Goal: Register for event/course

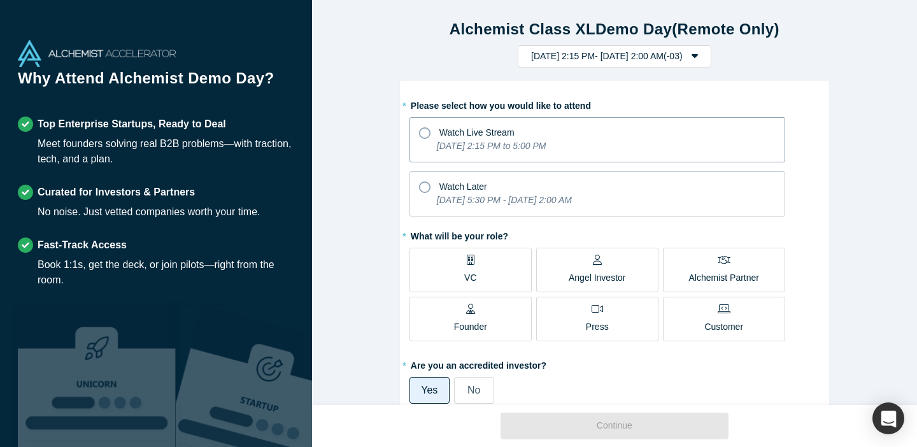
click at [426, 136] on icon at bounding box center [424, 132] width 11 height 11
click at [0, 0] on input "Watch Live Stream [DATE] 2:15 PM to 5:00 PM" at bounding box center [0, 0] width 0 height 0
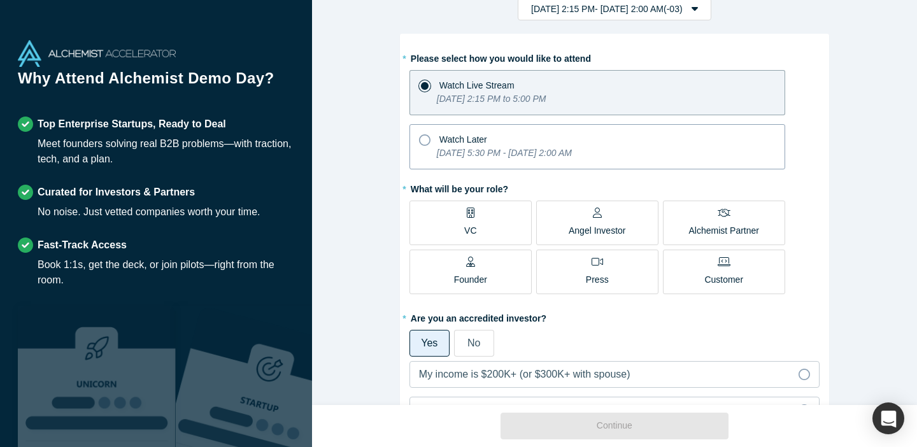
scroll to position [49, 0]
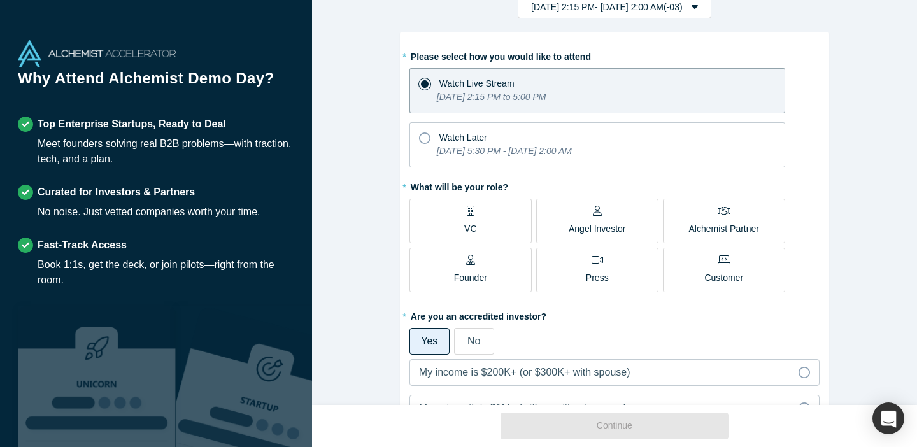
click at [483, 212] on label "VC" at bounding box center [470, 221] width 122 height 45
click at [0, 0] on input "VC" at bounding box center [0, 0] width 0 height 0
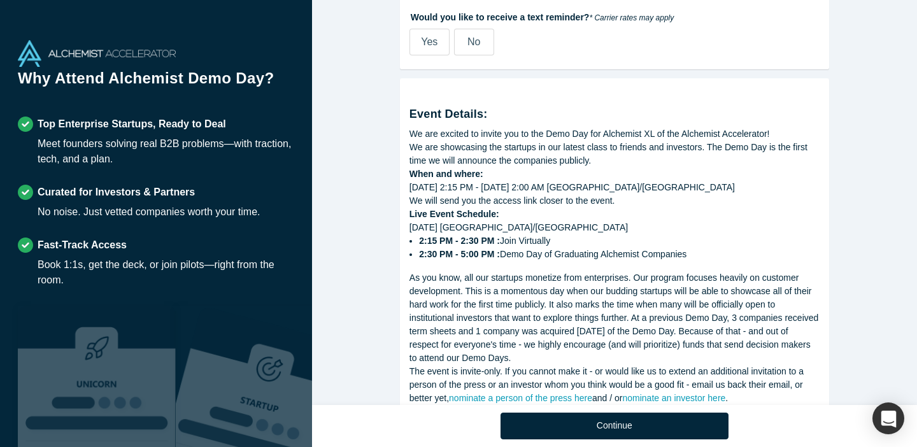
scroll to position [683, 0]
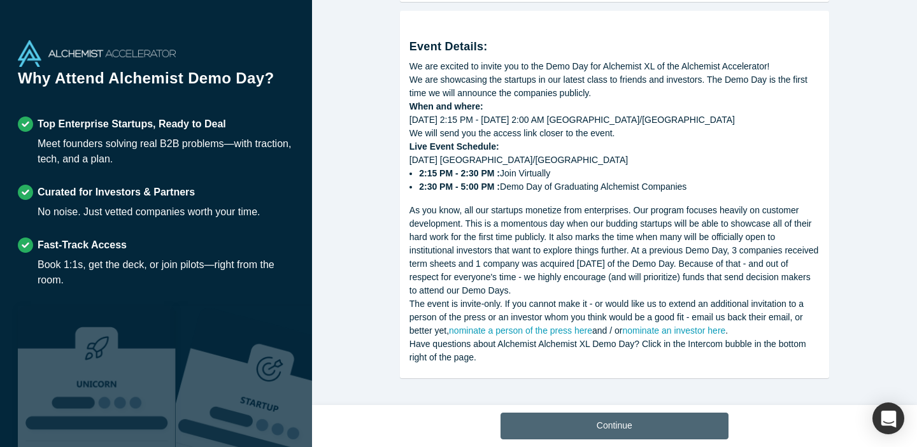
click at [605, 423] on button "Continue" at bounding box center [614, 426] width 228 height 27
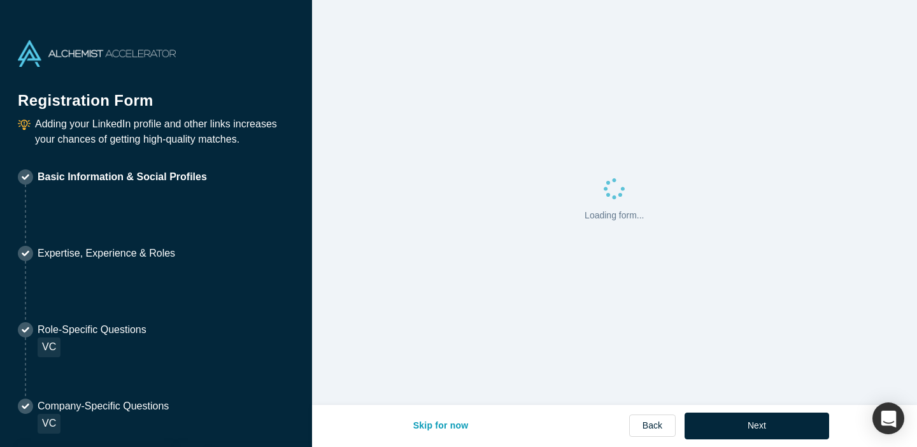
select select "CL"
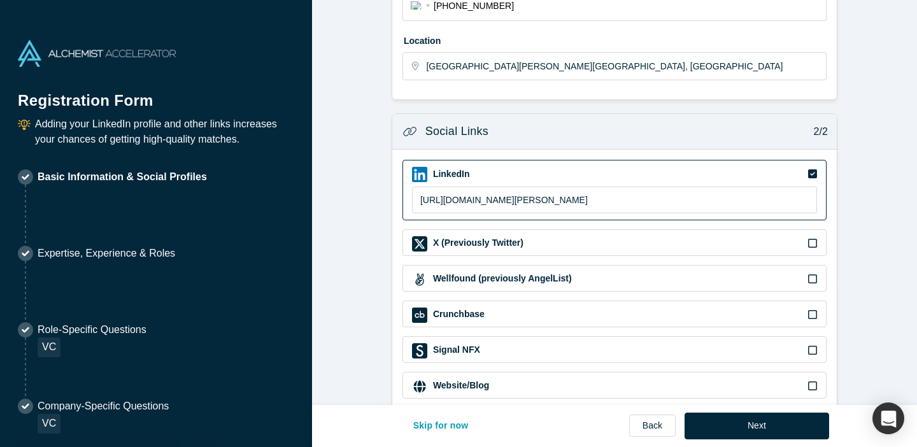
scroll to position [421, 0]
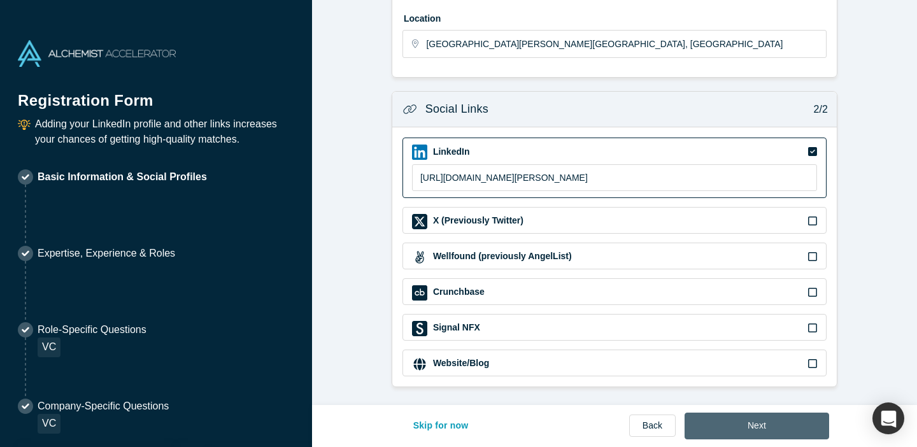
click at [744, 422] on button "Next" at bounding box center [756, 426] width 145 height 27
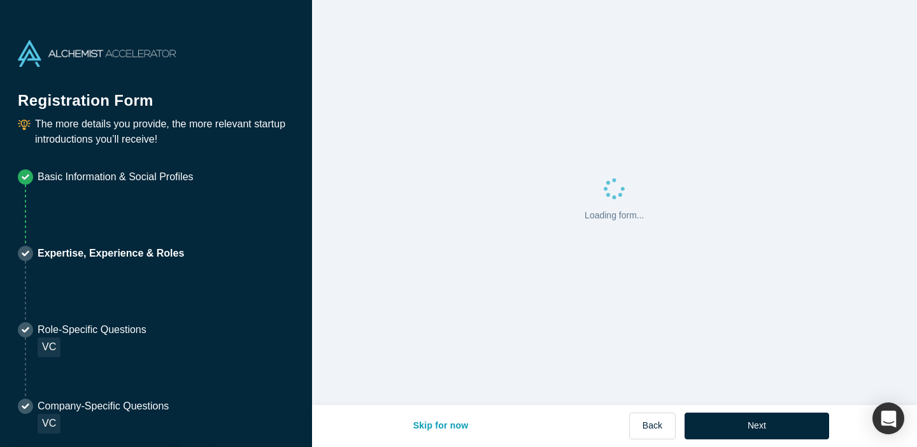
scroll to position [0, 0]
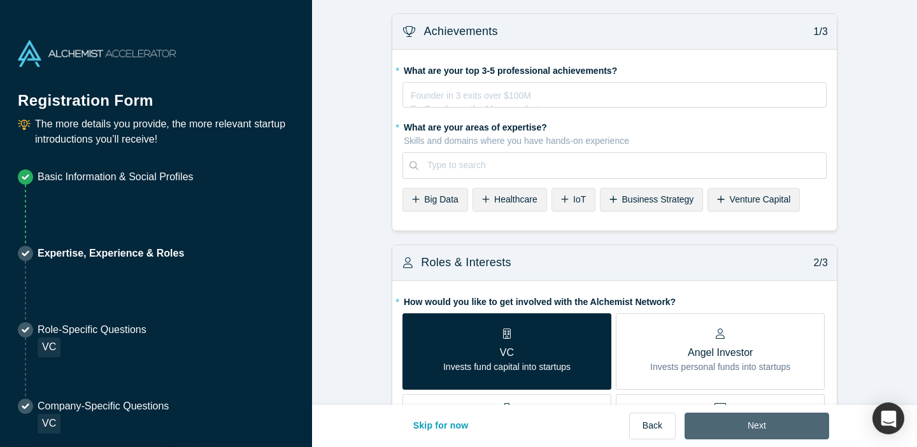
click at [716, 417] on button "Next" at bounding box center [756, 426] width 145 height 27
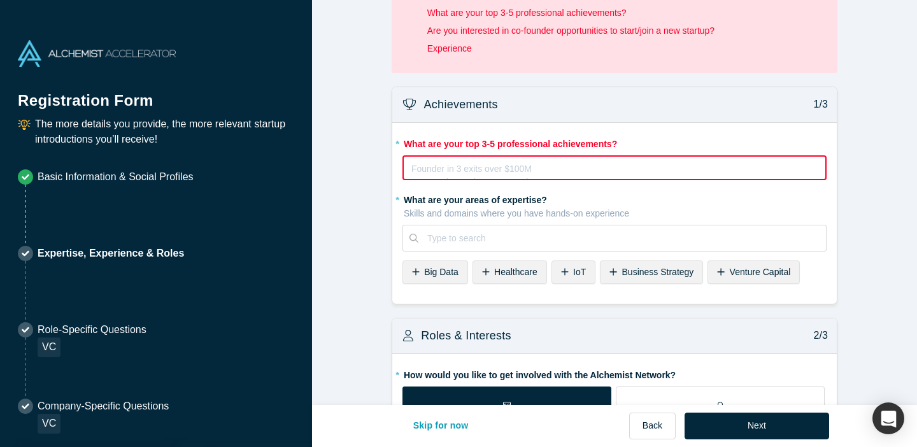
scroll to position [45, 0]
click at [739, 275] on span "Venture Capital" at bounding box center [760, 272] width 61 height 10
click at [485, 169] on div "rdw-editor" at bounding box center [615, 167] width 406 height 13
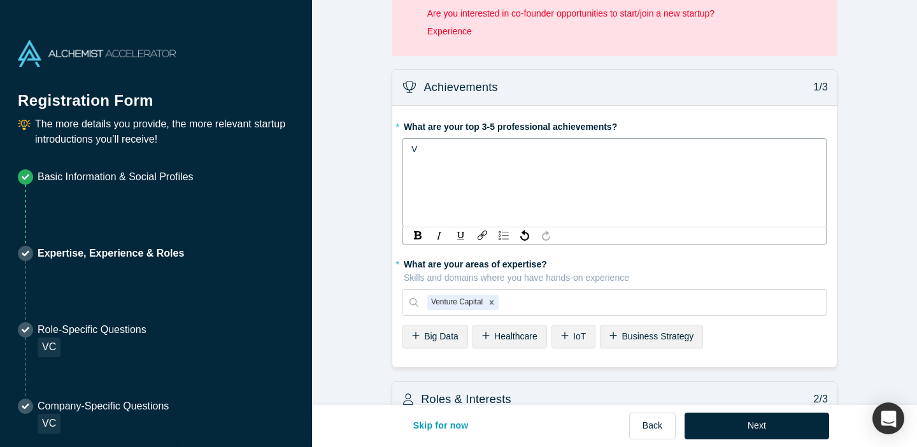
scroll to position [26, 0]
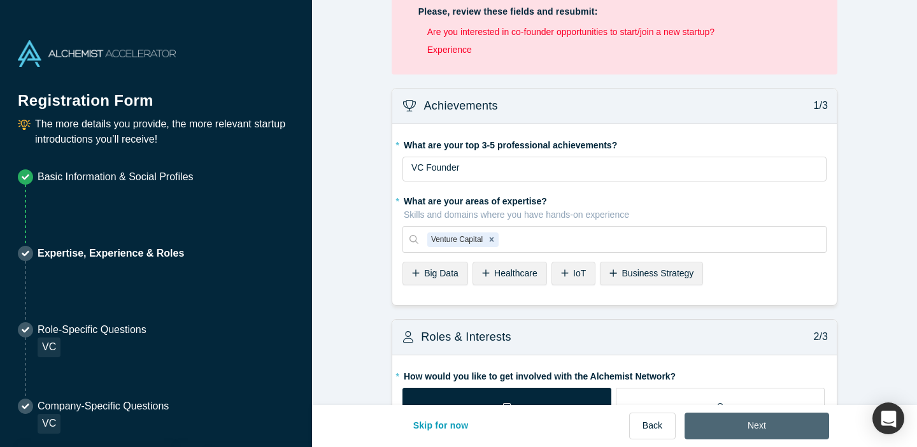
click at [743, 429] on button "Next" at bounding box center [756, 426] width 145 height 27
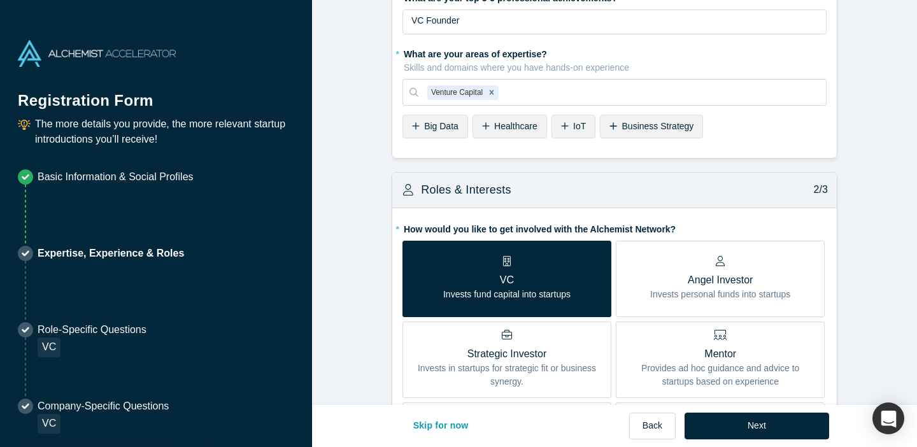
scroll to position [202, 0]
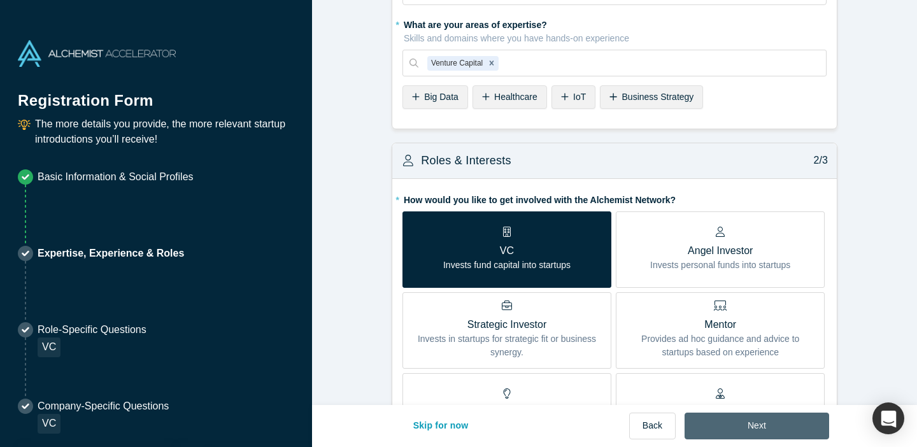
click at [734, 426] on button "Next" at bounding box center [756, 426] width 145 height 27
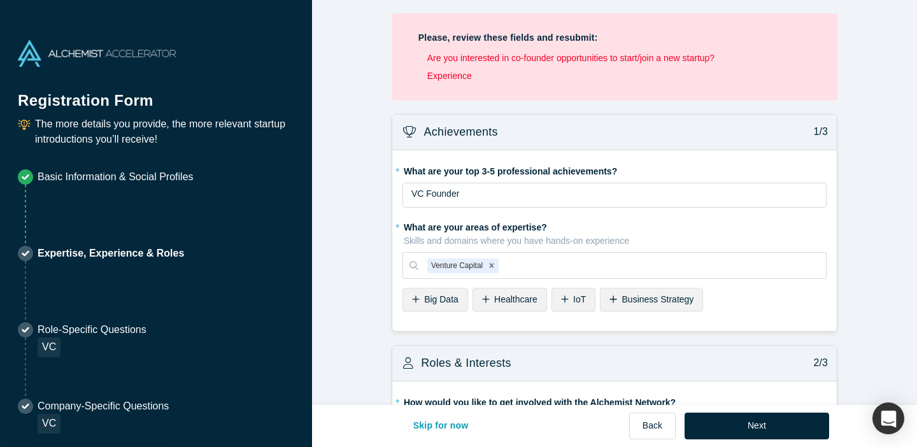
click at [569, 59] on li "Are you interested in co-founder opportunities to start/join a new startup?" at bounding box center [618, 58] width 383 height 13
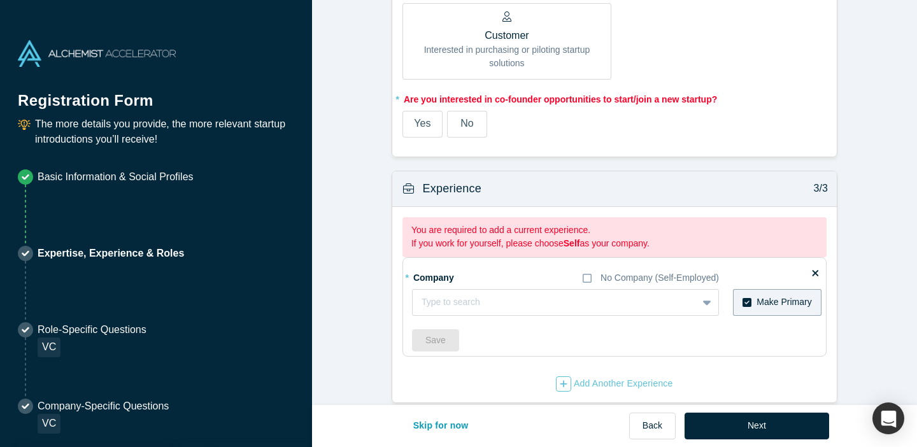
scroll to position [900, 0]
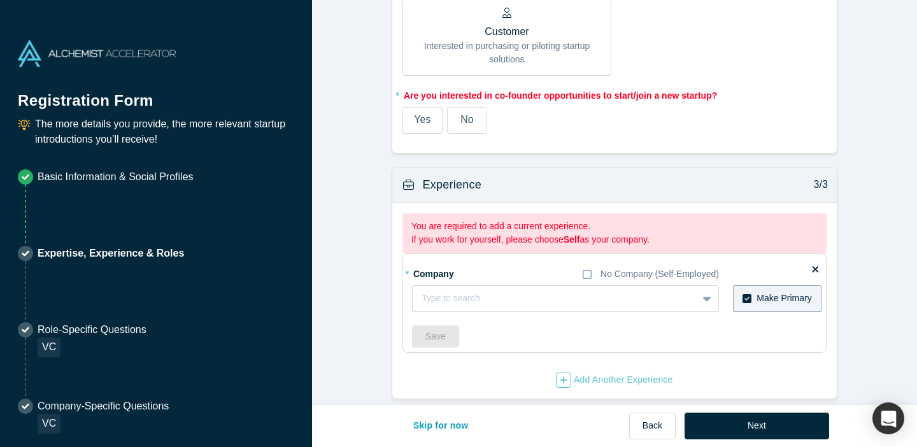
click at [468, 120] on span "No" at bounding box center [466, 119] width 13 height 11
click at [0, 0] on input "No" at bounding box center [0, 0] width 0 height 0
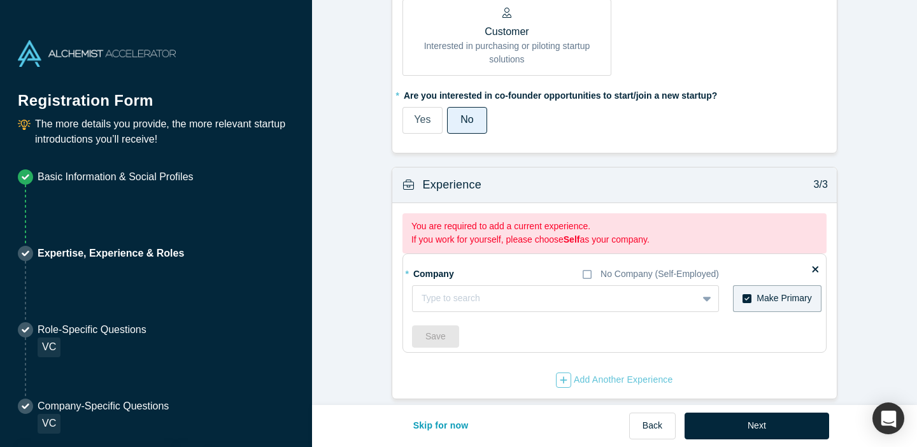
scroll to position [894, 0]
